Goal: Information Seeking & Learning: Learn about a topic

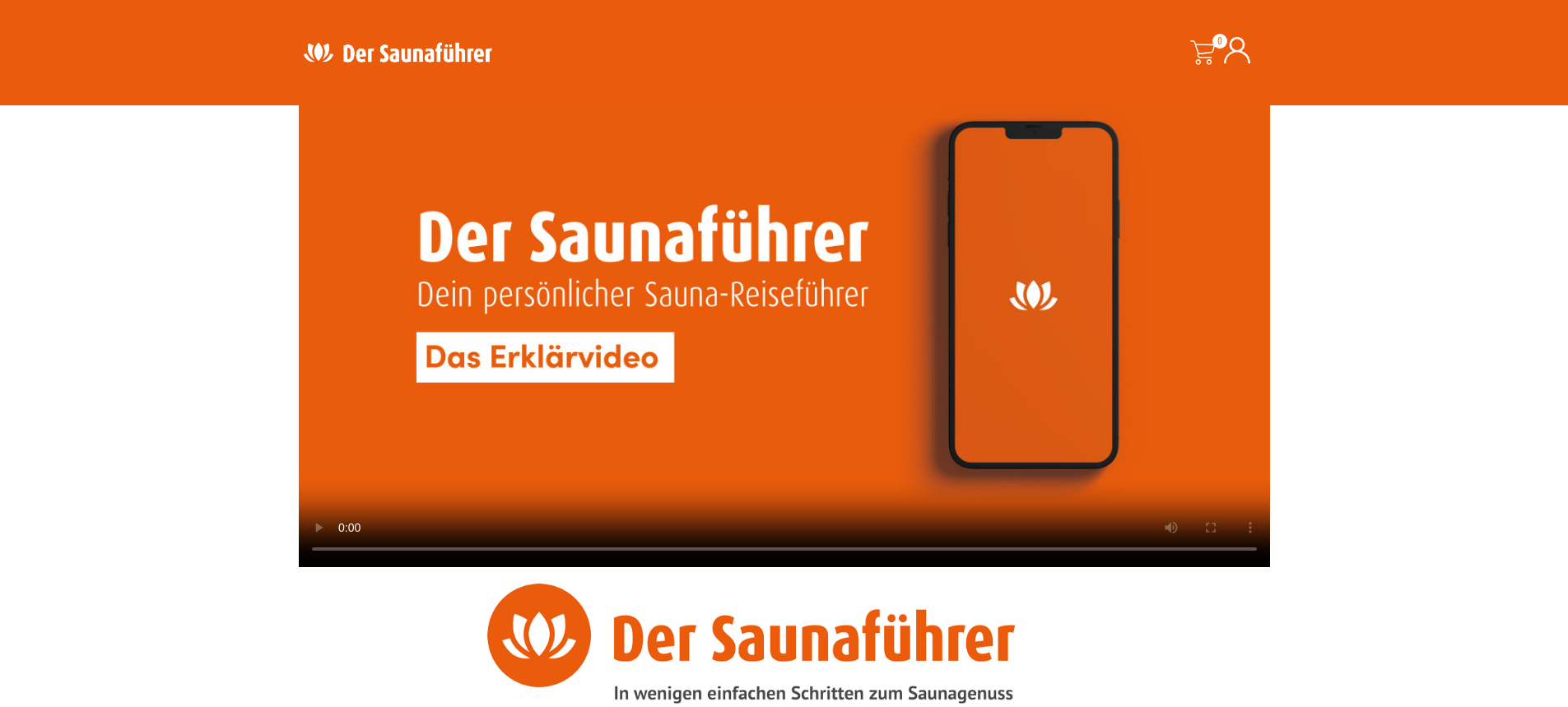
scroll to position [1459, 0]
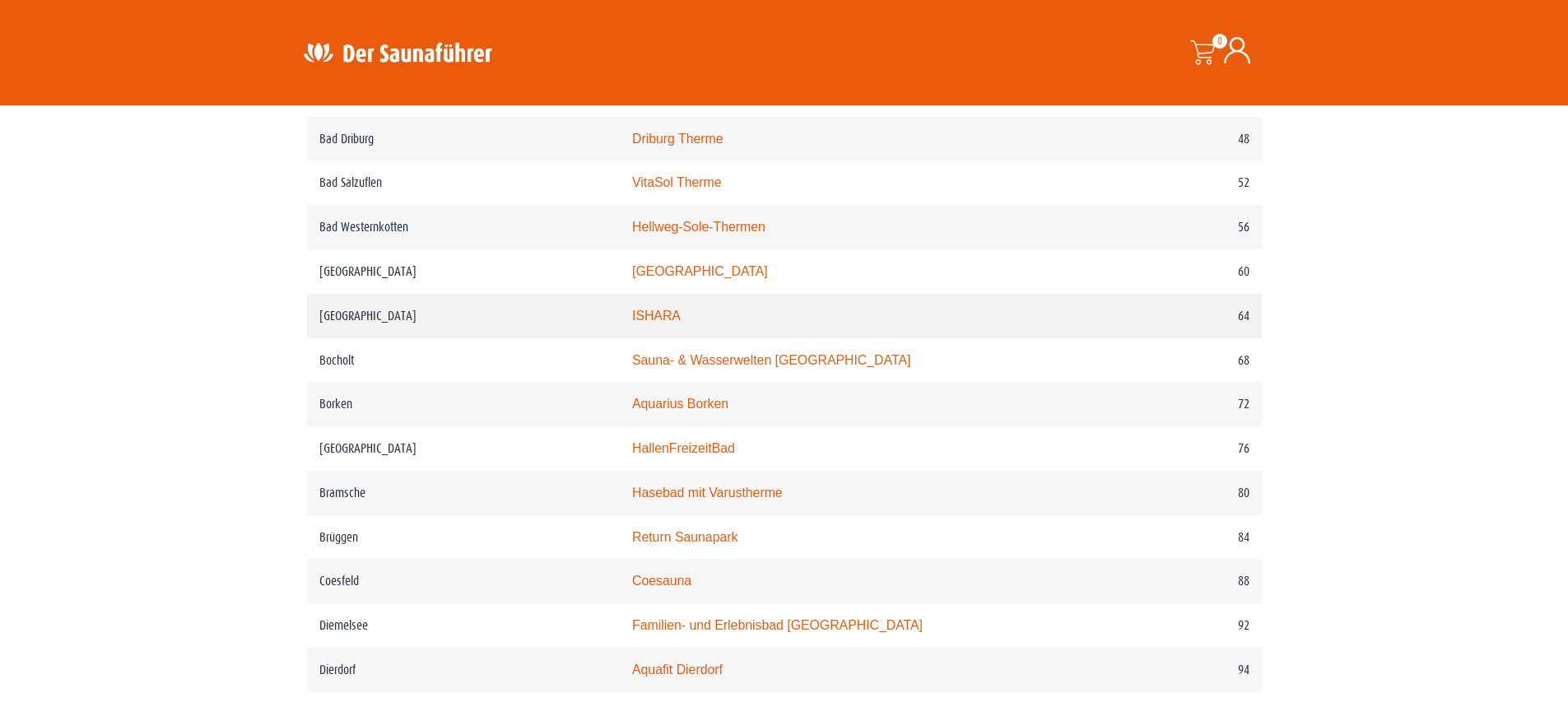
scroll to position [1153, 0]
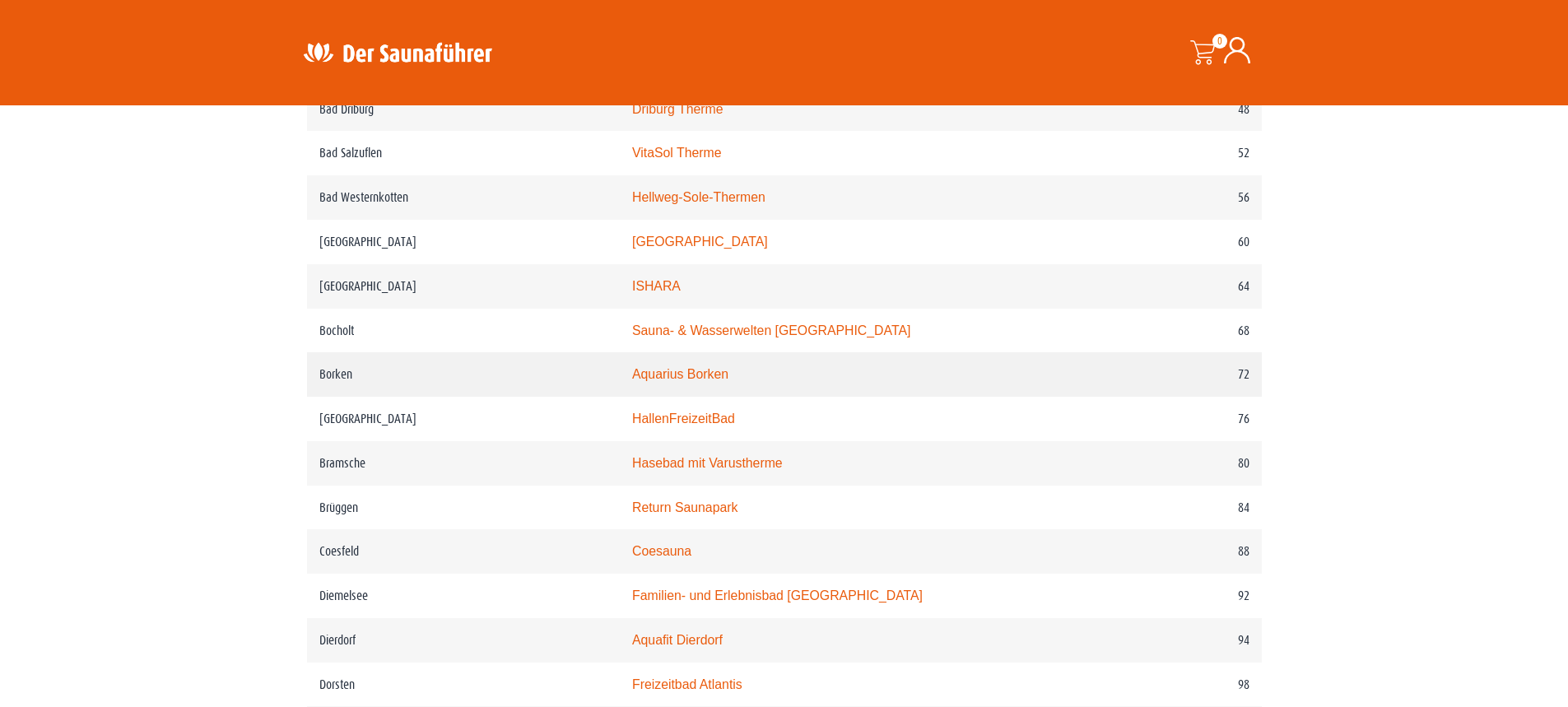
click at [718, 381] on link "Aquarius Borken" at bounding box center [680, 374] width 97 height 14
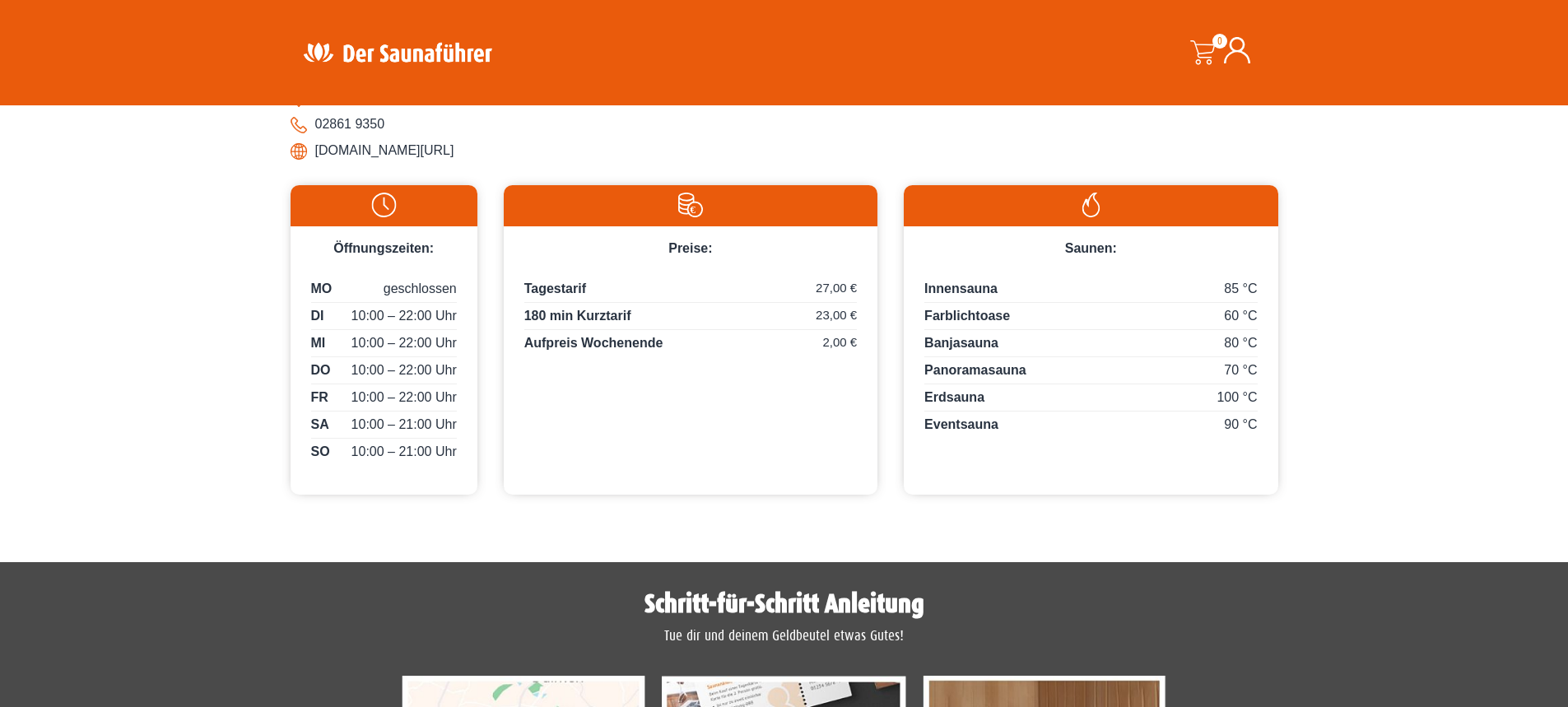
scroll to position [741, 0]
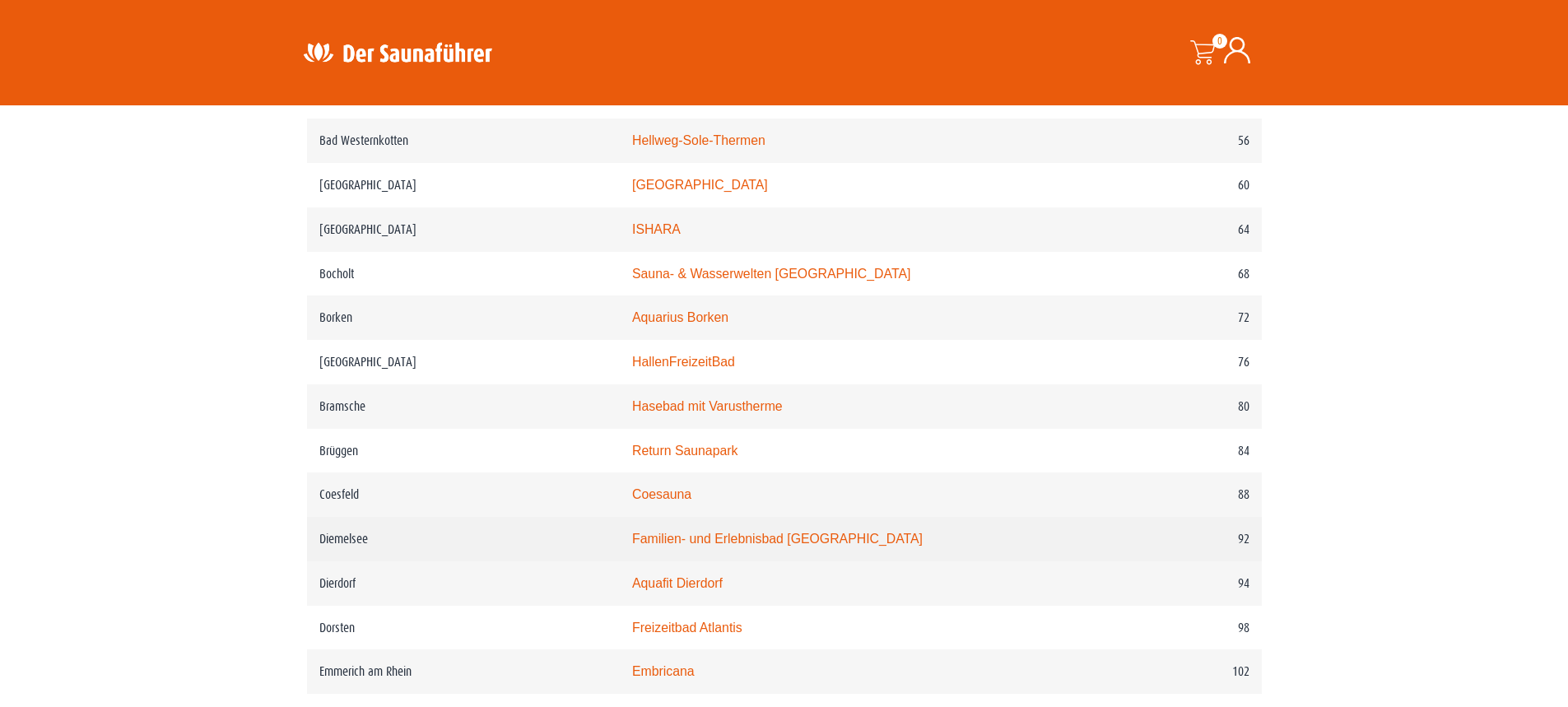
scroll to position [1235, 0]
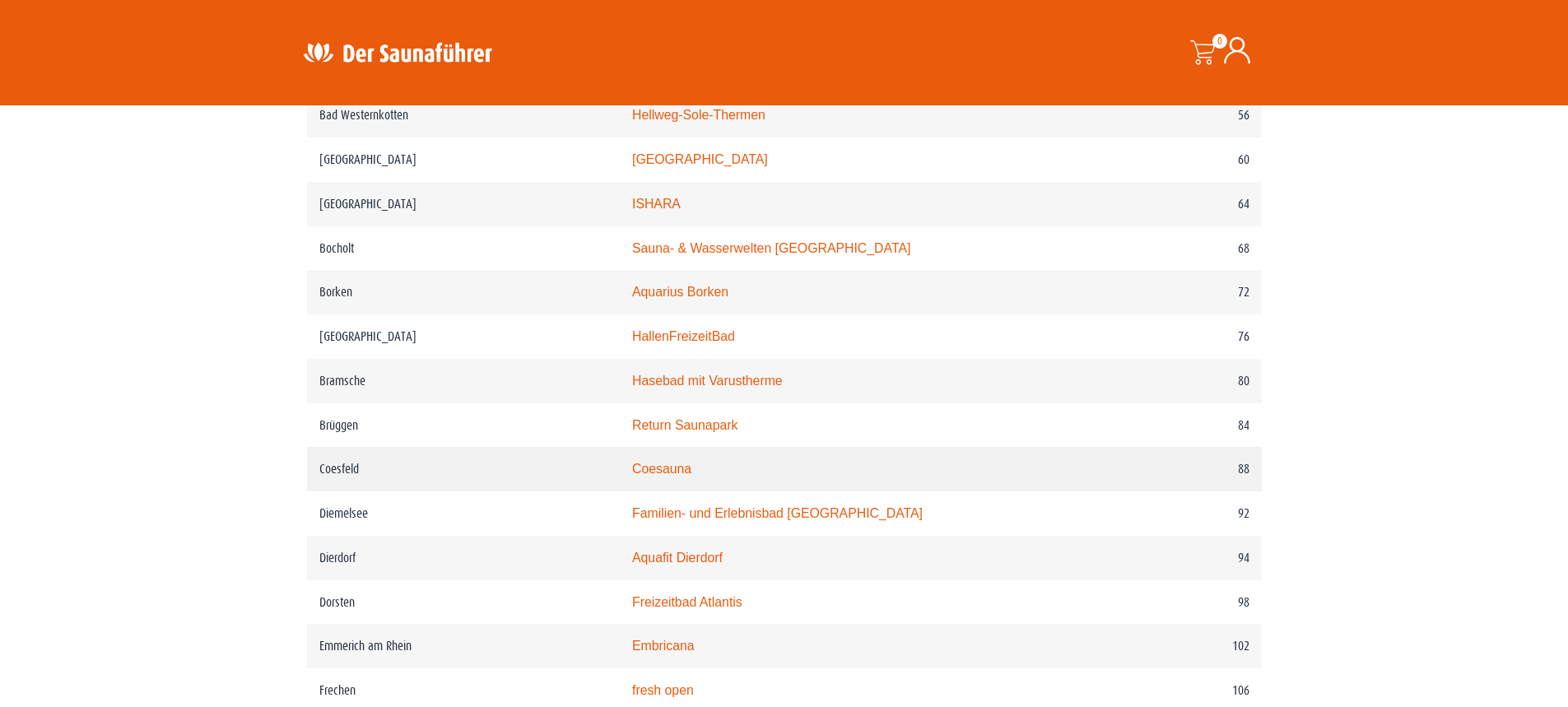
click at [691, 476] on link "Coesauna" at bounding box center [662, 469] width 59 height 14
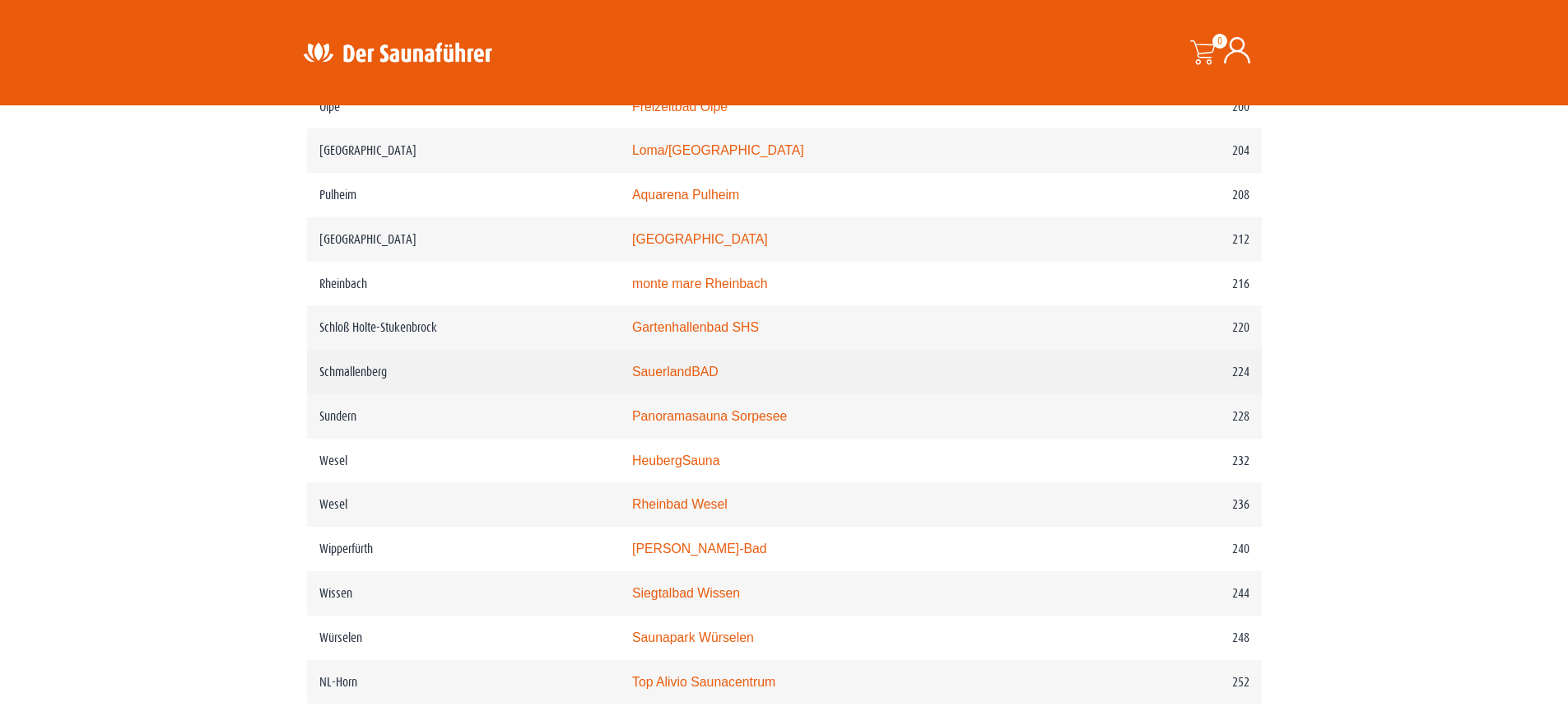
scroll to position [2305, 0]
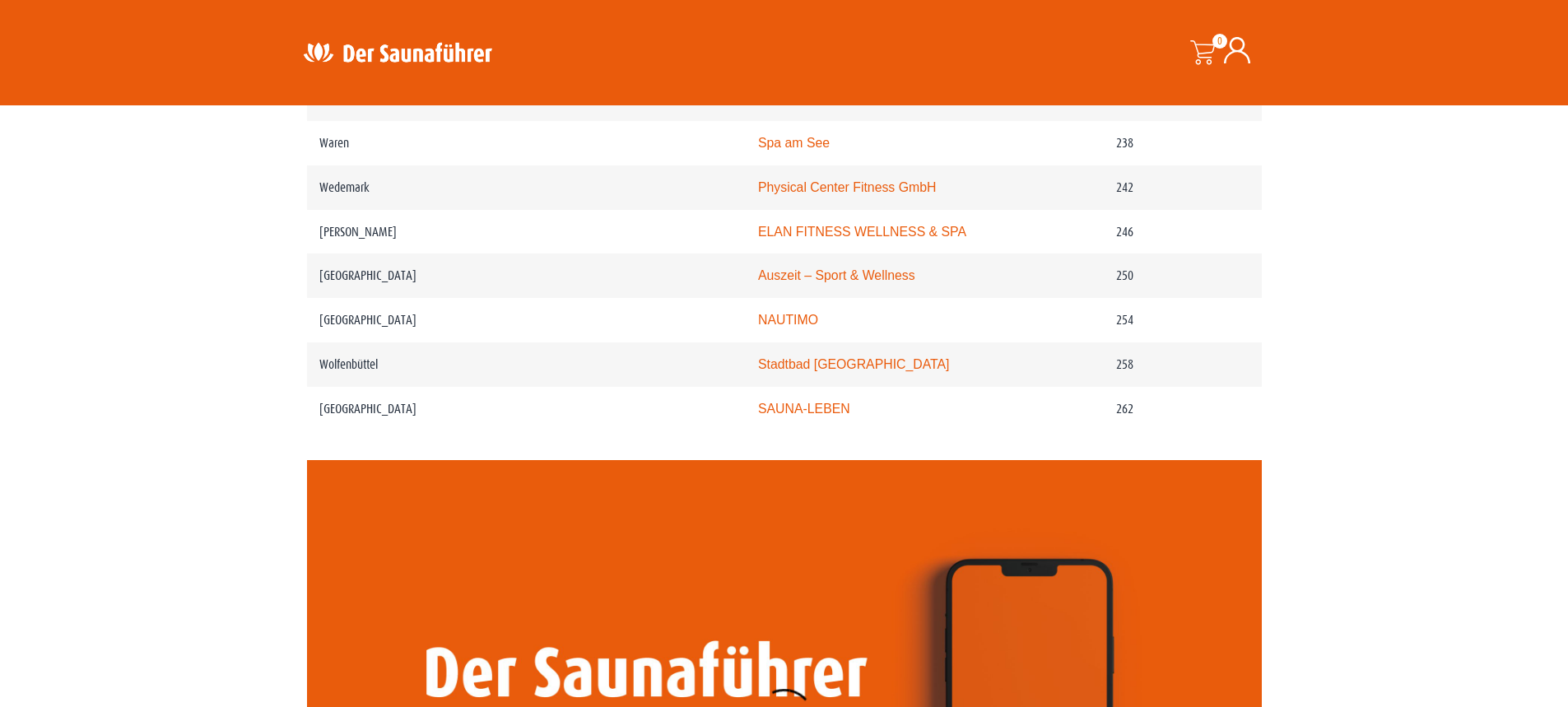
scroll to position [3211, 0]
